Goal: Information Seeking & Learning: Learn about a topic

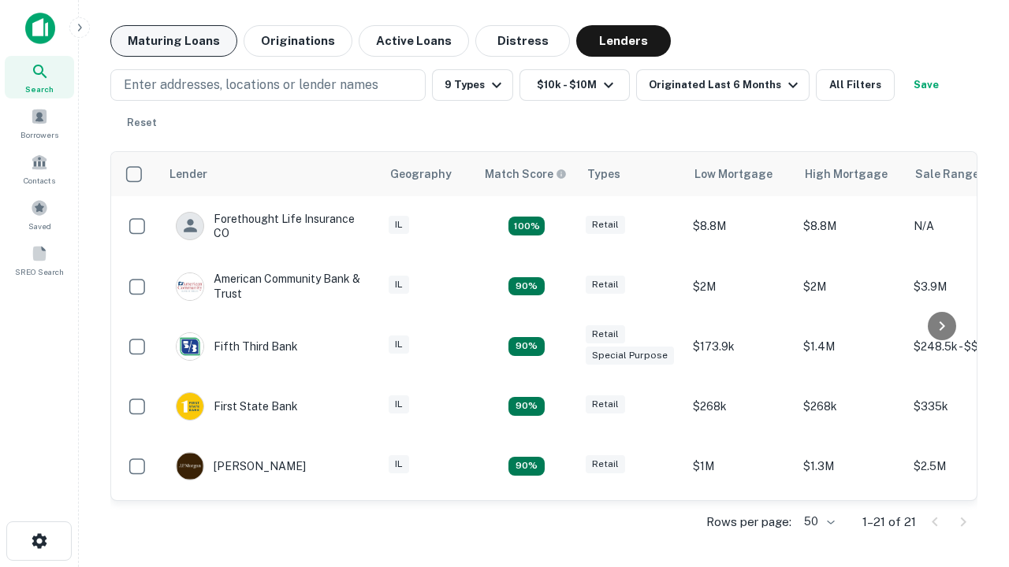
click at [173, 41] on button "Maturing Loans" at bounding box center [173, 41] width 127 height 32
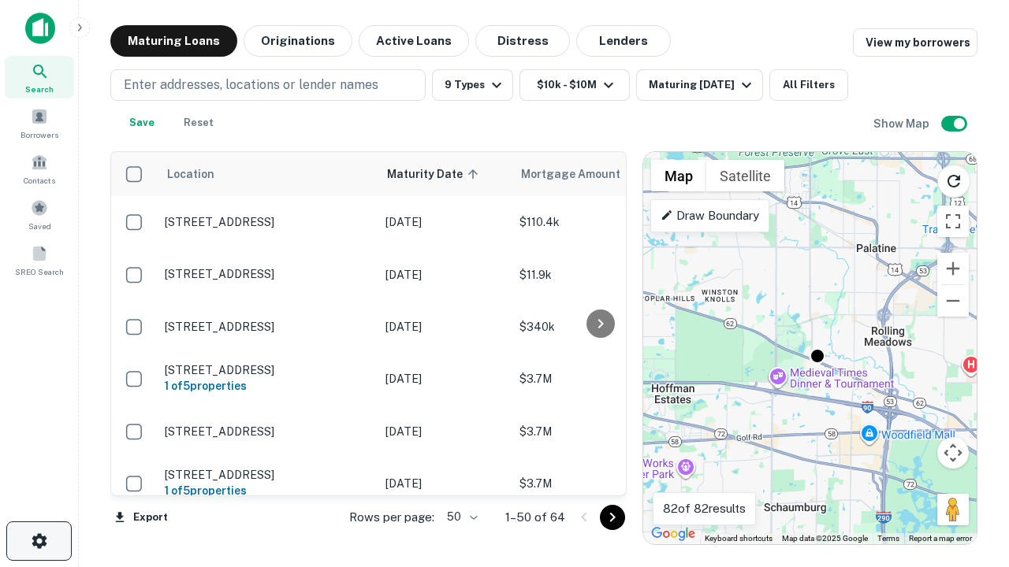
click at [39, 541] on icon "button" at bounding box center [39, 541] width 19 height 19
